Goal: Task Accomplishment & Management: Manage account settings

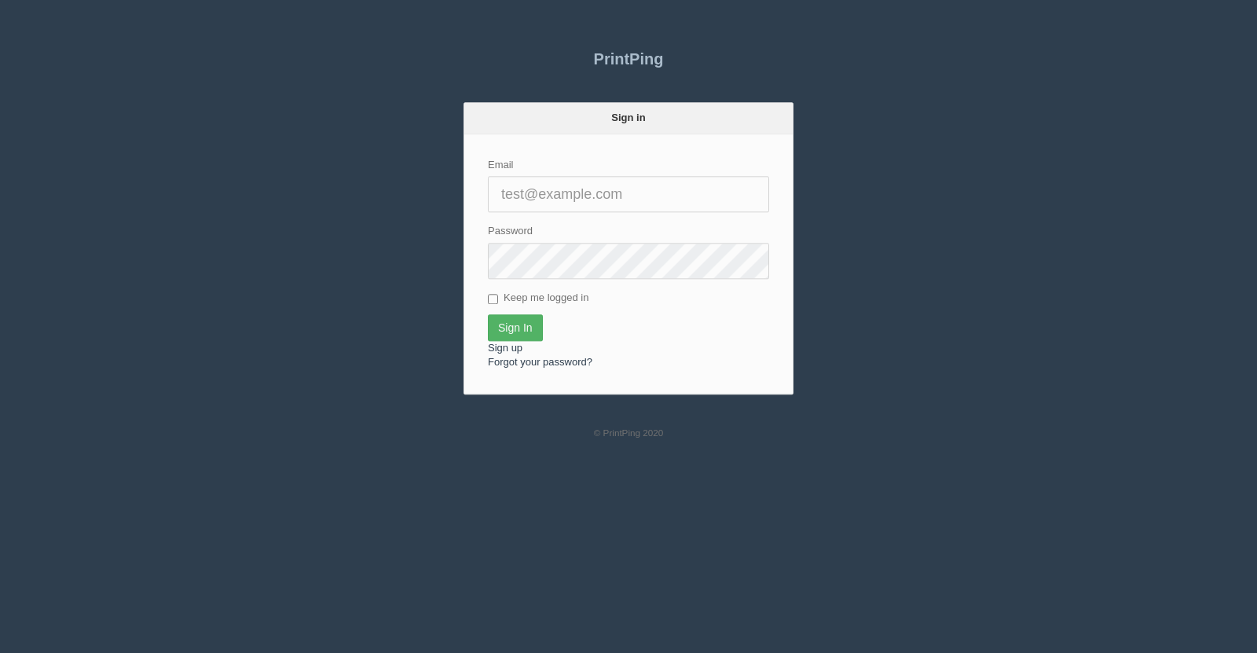
type input "[EMAIL_ADDRESS][DOMAIN_NAME]"
click at [521, 321] on input "Sign In" at bounding box center [515, 327] width 55 height 27
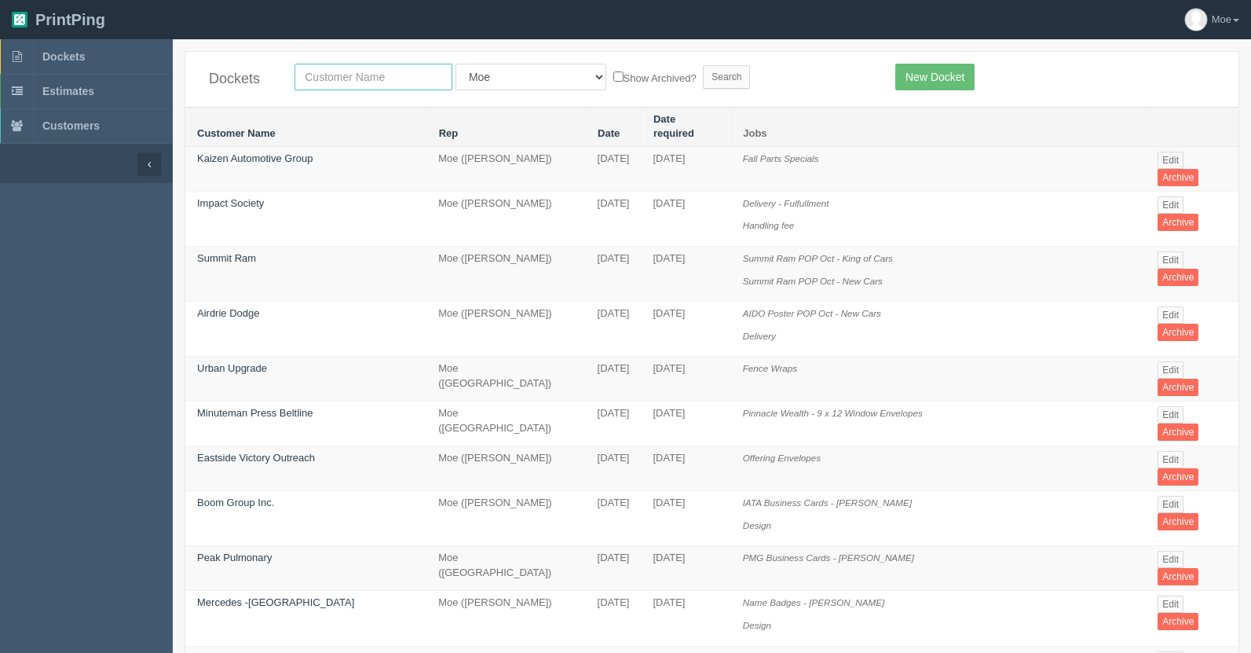
click at [388, 82] on input "text" at bounding box center [374, 77] width 158 height 27
type input "united"
click at [703, 78] on input "Search" at bounding box center [726, 77] width 47 height 24
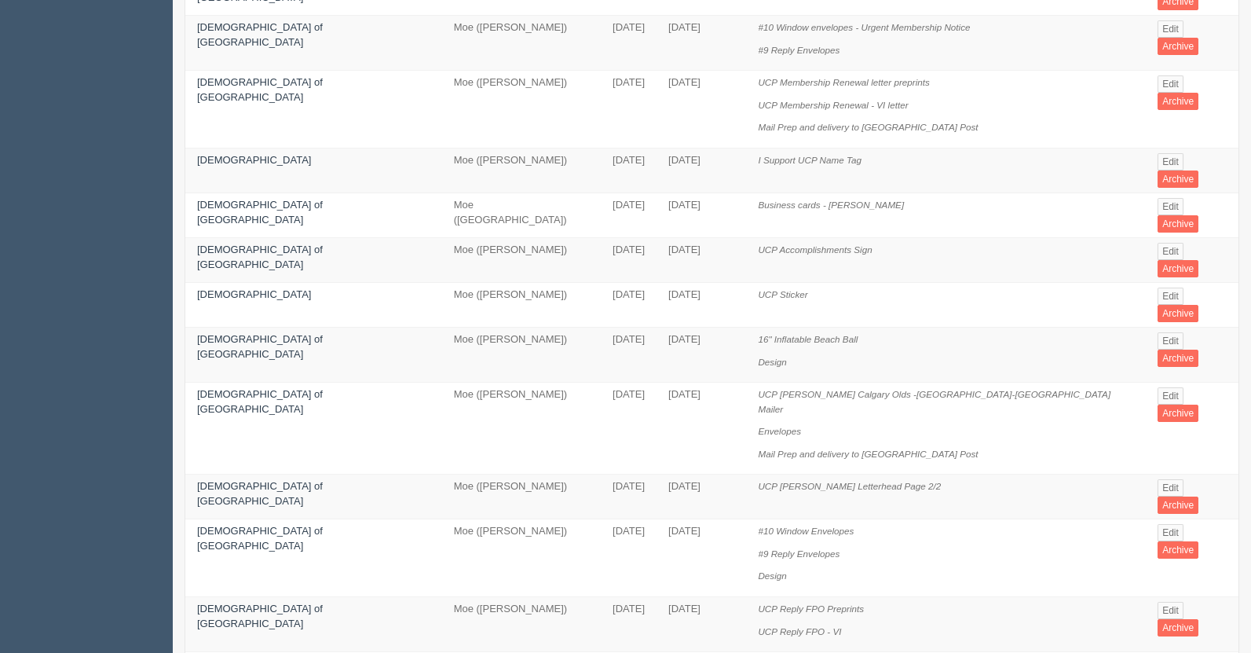
scroll to position [933, 0]
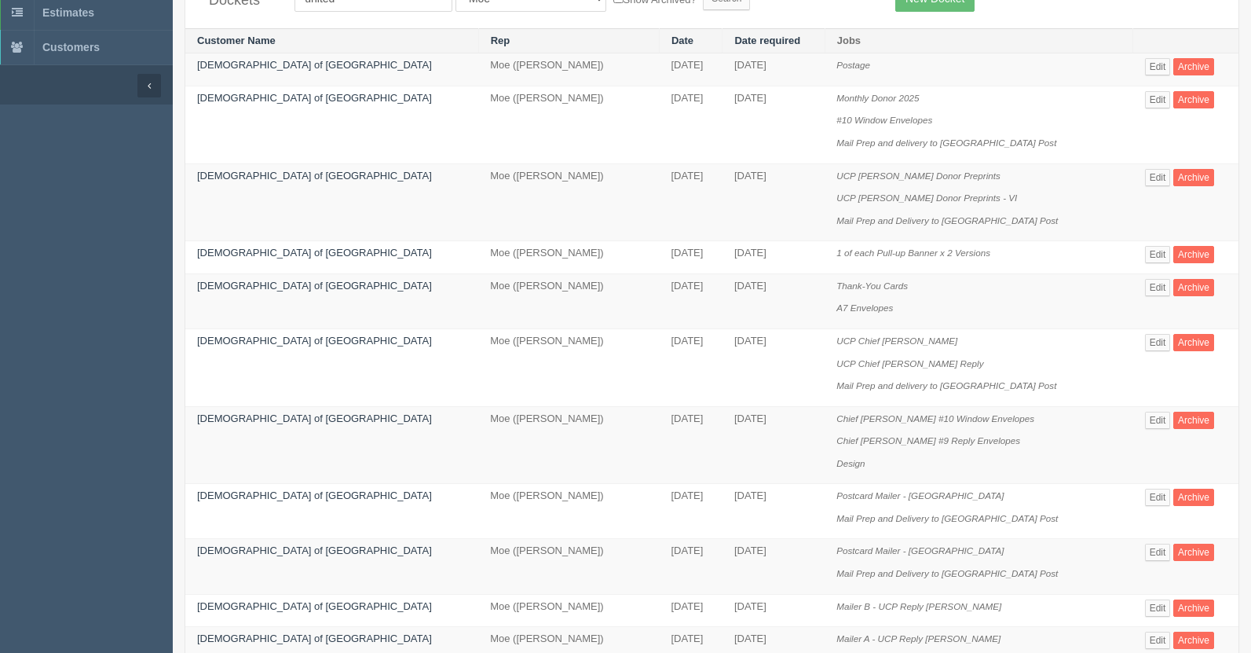
scroll to position [157, 0]
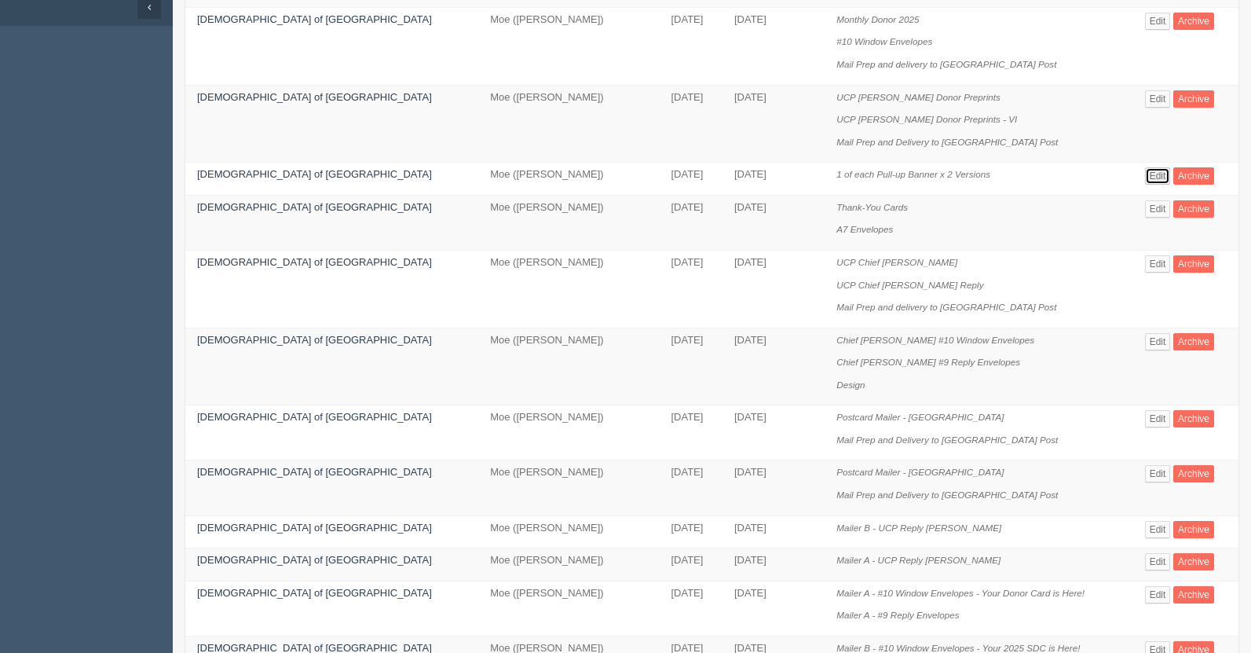
click at [1145, 174] on link "Edit" at bounding box center [1158, 175] width 26 height 17
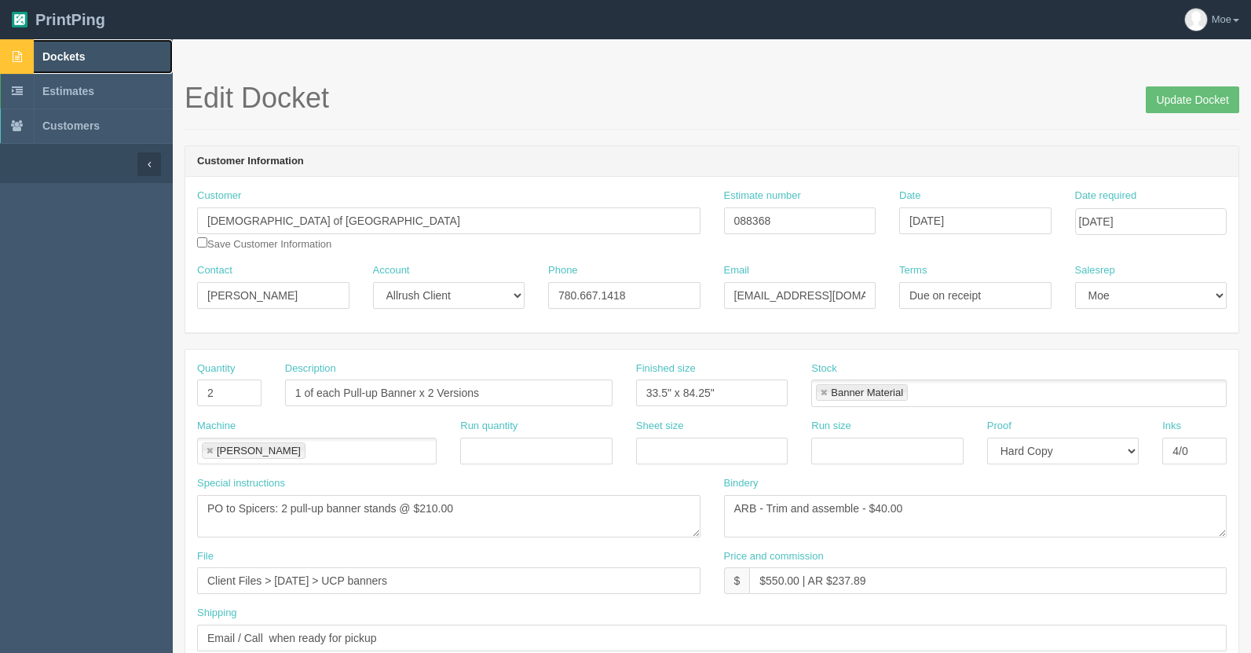
click at [75, 57] on span "Dockets" at bounding box center [63, 56] width 42 height 13
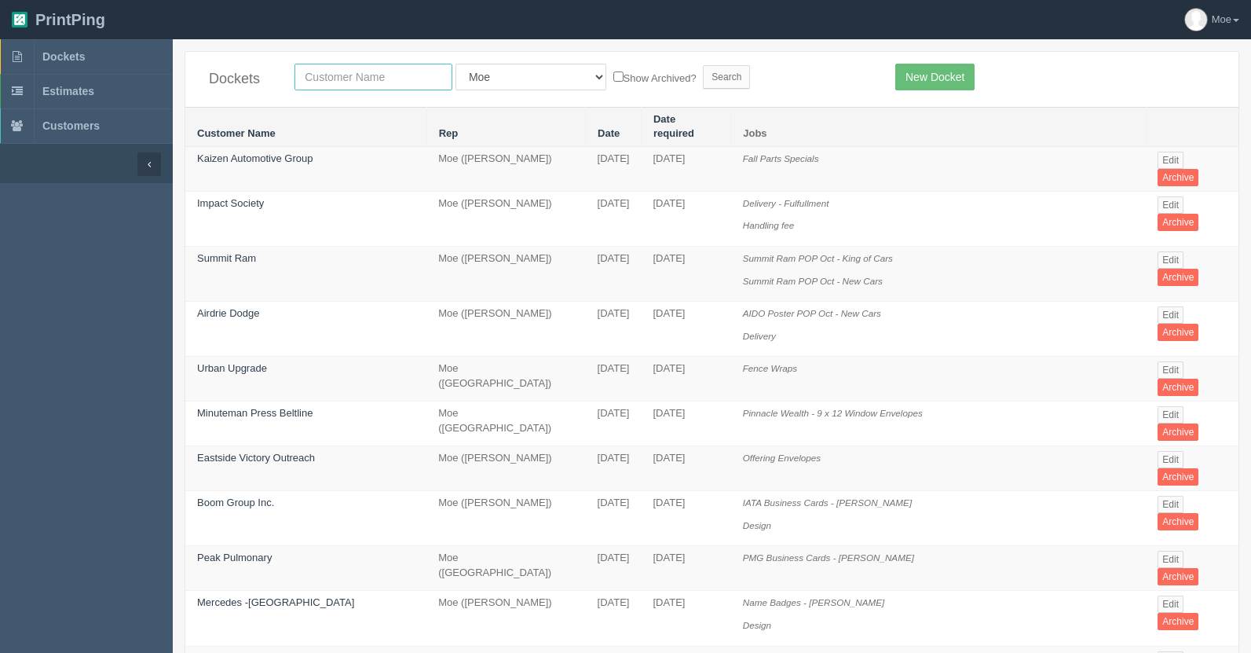
click at [338, 75] on input "text" at bounding box center [374, 77] width 158 height 27
type input "mad monkey"
click at [703, 72] on input "Search" at bounding box center [726, 77] width 47 height 24
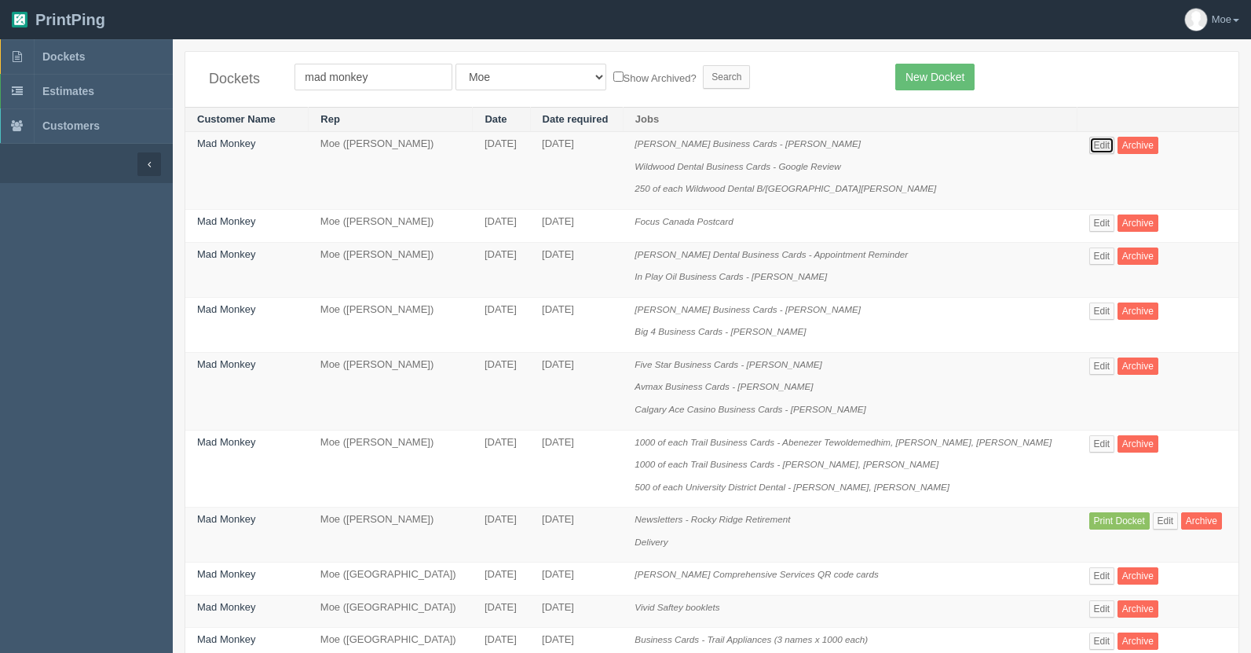
click at [1097, 147] on link "Edit" at bounding box center [1103, 145] width 26 height 17
